Goal: Navigation & Orientation: Find specific page/section

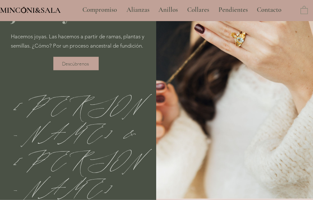
scroll to position [127, 0]
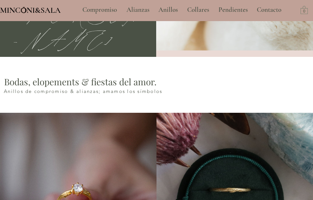
type input "**********"
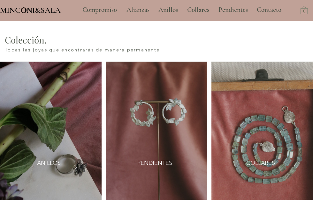
scroll to position [759, 0]
click at [266, 159] on span "COLLARES" at bounding box center [261, 163] width 29 height 8
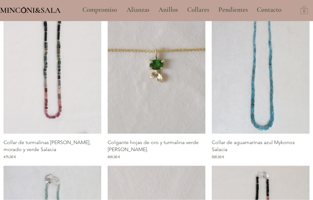
scroll to position [460, 0]
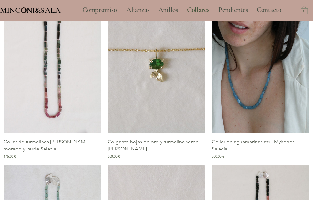
click at [268, 133] on img "Galería de Collar de aguamarinas azul Mykonos Salacia" at bounding box center [261, 60] width 98 height 147
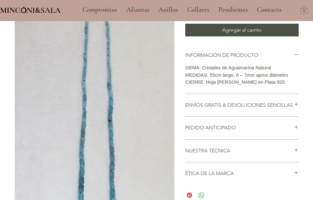
scroll to position [66, 0]
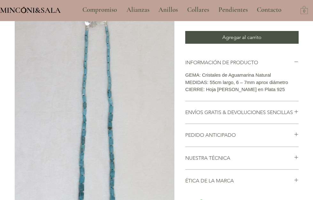
scroll to position [66, 0]
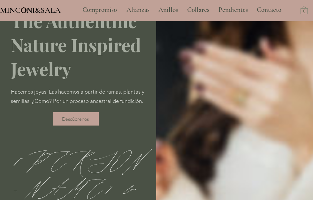
type input "**********"
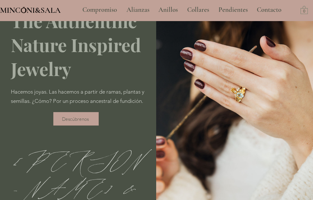
scroll to position [759, 0]
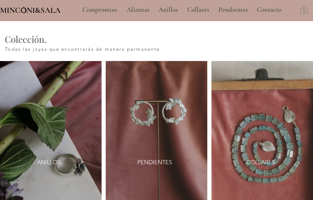
click at [268, 155] on link "COLLARES" at bounding box center [260, 162] width 39 height 14
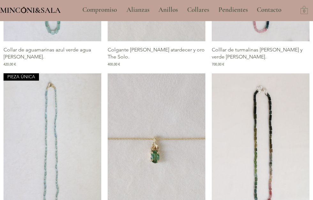
scroll to position [730, 0]
click at [169, 9] on p "Anillos" at bounding box center [168, 10] width 26 height 16
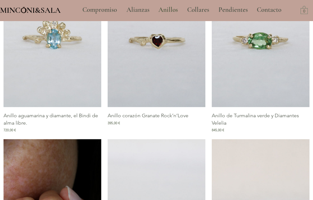
scroll to position [669, 0]
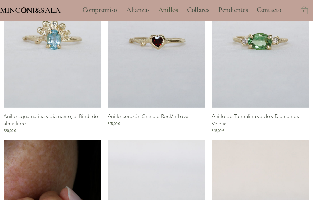
click at [233, 11] on p "Pendientes" at bounding box center [234, 10] width 36 height 16
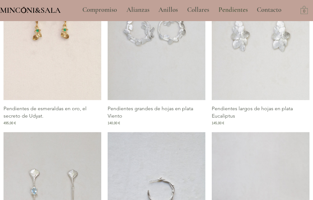
scroll to position [675, 0]
click at [202, 14] on p "Collares" at bounding box center [198, 10] width 28 height 16
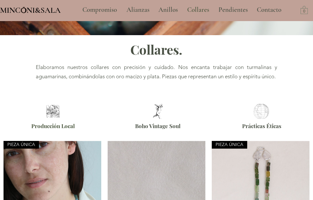
scroll to position [130, 0]
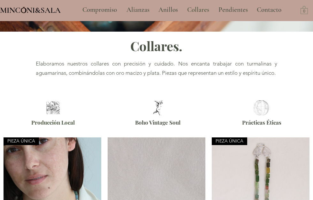
click at [161, 123] on span "Boho Vintage Soul" at bounding box center [157, 122] width 45 height 7
click at [163, 115] on img at bounding box center [158, 107] width 20 height 15
click at [161, 126] on span "Boho Vintage Soul" at bounding box center [157, 122] width 45 height 7
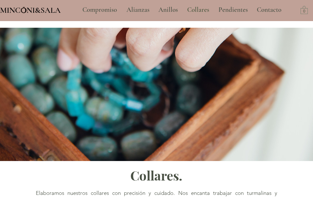
scroll to position [0, 0]
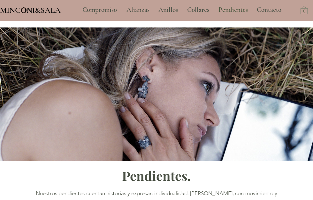
scroll to position [675, 0]
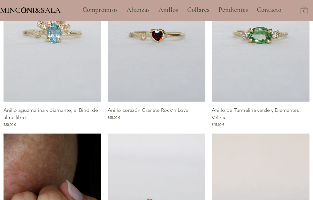
scroll to position [730, 0]
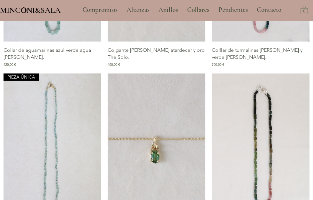
scroll to position [759, 0]
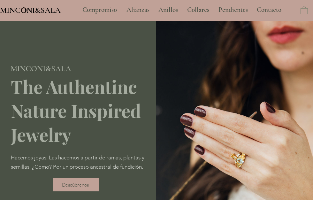
type input "**********"
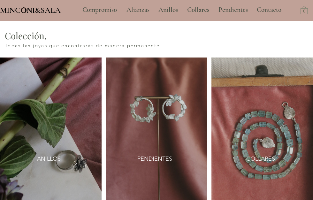
scroll to position [765, 0]
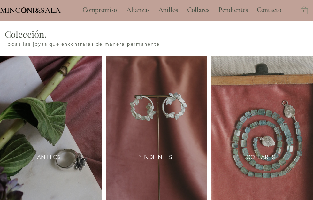
click at [60, 142] on img at bounding box center [51, 128] width 102 height 144
click at [60, 156] on link "ANILLOS" at bounding box center [48, 157] width 39 height 14
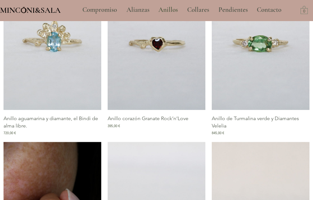
scroll to position [665, 0]
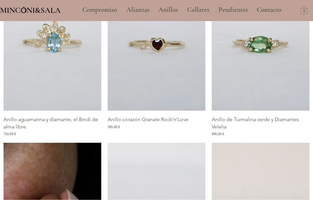
click at [139, 9] on p "Alianzas" at bounding box center [137, 10] width 29 height 16
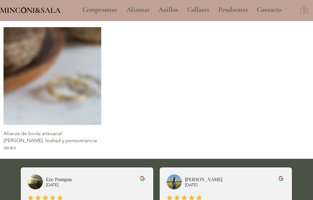
type input "**********"
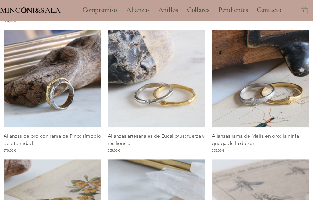
scroll to position [416, 0]
click at [102, 9] on p "Compromiso" at bounding box center [99, 10] width 41 height 16
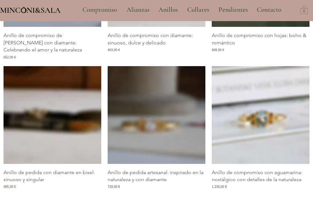
type input "**********"
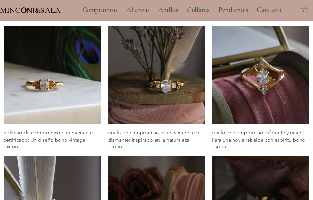
scroll to position [716, 0]
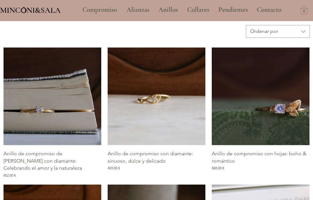
scroll to position [297, 0]
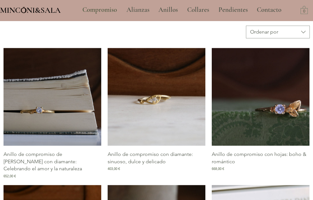
scroll to position [297, 0]
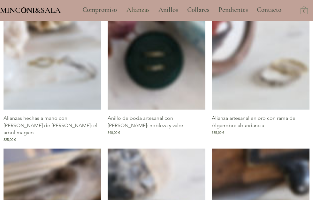
type input "**********"
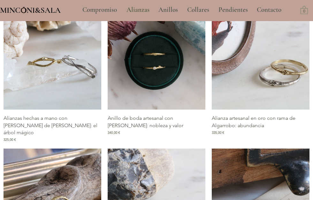
scroll to position [416, 0]
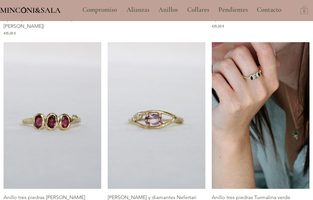
scroll to position [666, 0]
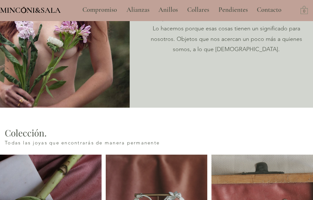
scroll to position [765, 0]
